Goal: Transaction & Acquisition: Purchase product/service

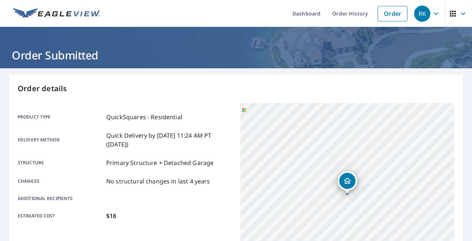
scroll to position [59, 0]
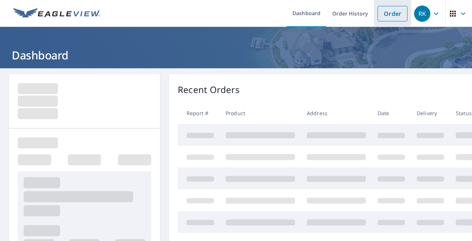
click at [390, 17] on link "Order" at bounding box center [393, 13] width 30 height 15
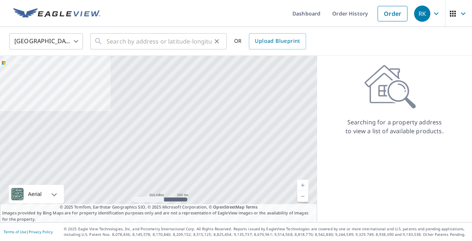
click at [103, 41] on div "​" at bounding box center [158, 41] width 136 height 16
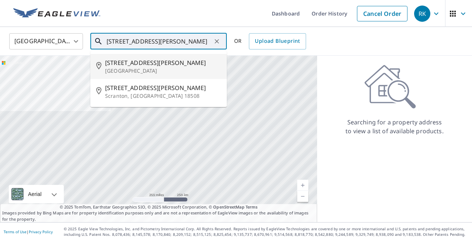
click at [128, 65] on span "[STREET_ADDRESS][PERSON_NAME]" at bounding box center [163, 62] width 116 height 9
type input "[STREET_ADDRESS][PERSON_NAME]"
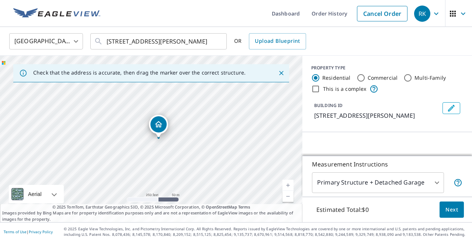
click at [288, 183] on link "Current Level 17, Zoom In" at bounding box center [287, 185] width 11 height 11
click at [288, 183] on link "Current Level 18, Zoom In" at bounding box center [287, 185] width 11 height 11
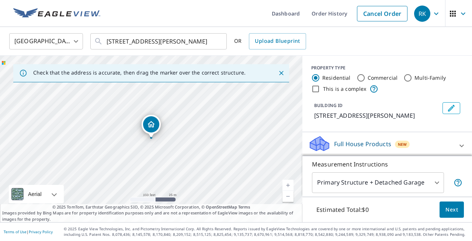
click at [288, 183] on link "Current Level 18, Zoom In" at bounding box center [287, 185] width 11 height 11
click at [288, 183] on link "Current Level 18.213868349029912, Zoom In Disabled" at bounding box center [287, 185] width 11 height 11
click at [288, 183] on link "Current Level 20, Zoom In Disabled" at bounding box center [287, 185] width 11 height 11
click at [466, 117] on div "BUILDING ID [STREET_ADDRESS][PERSON_NAME]" at bounding box center [387, 111] width 170 height 24
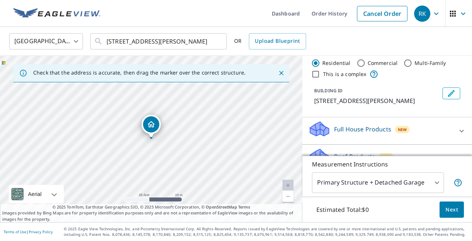
scroll to position [30, 0]
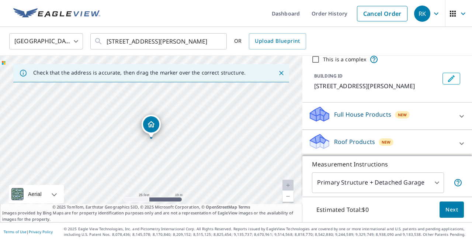
click at [462, 142] on icon at bounding box center [461, 143] width 9 height 9
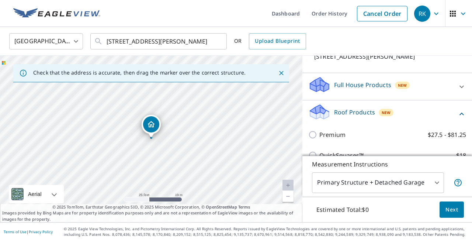
scroll to position [74, 0]
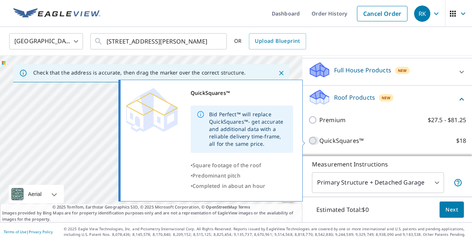
click at [312, 141] on input "QuickSquares™ $18" at bounding box center [313, 140] width 11 height 9
checkbox input "true"
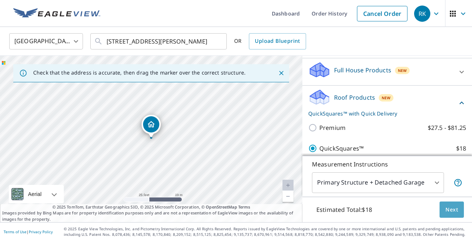
click at [455, 209] on span "Next" at bounding box center [452, 209] width 13 height 9
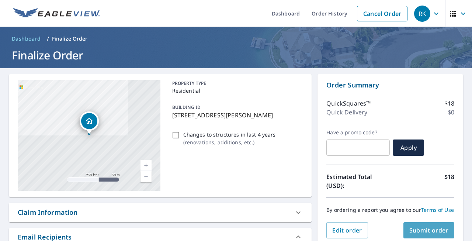
click at [429, 229] on span "Submit order" at bounding box center [428, 230] width 39 height 8
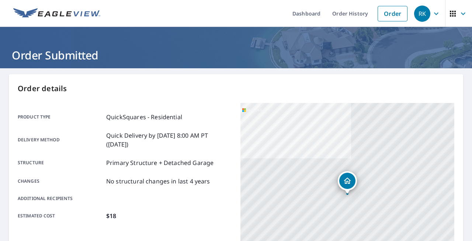
click at [459, 167] on div "Order details Product type QuickSquares - Residential Delivery method Quick Del…" at bounding box center [236, 241] width 454 height 335
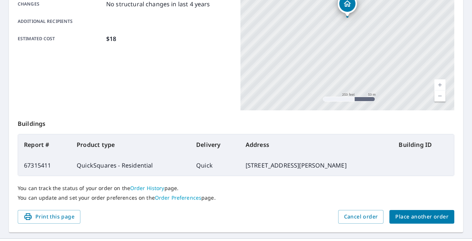
scroll to position [192, 0]
